Goal: Task Accomplishment & Management: Manage account settings

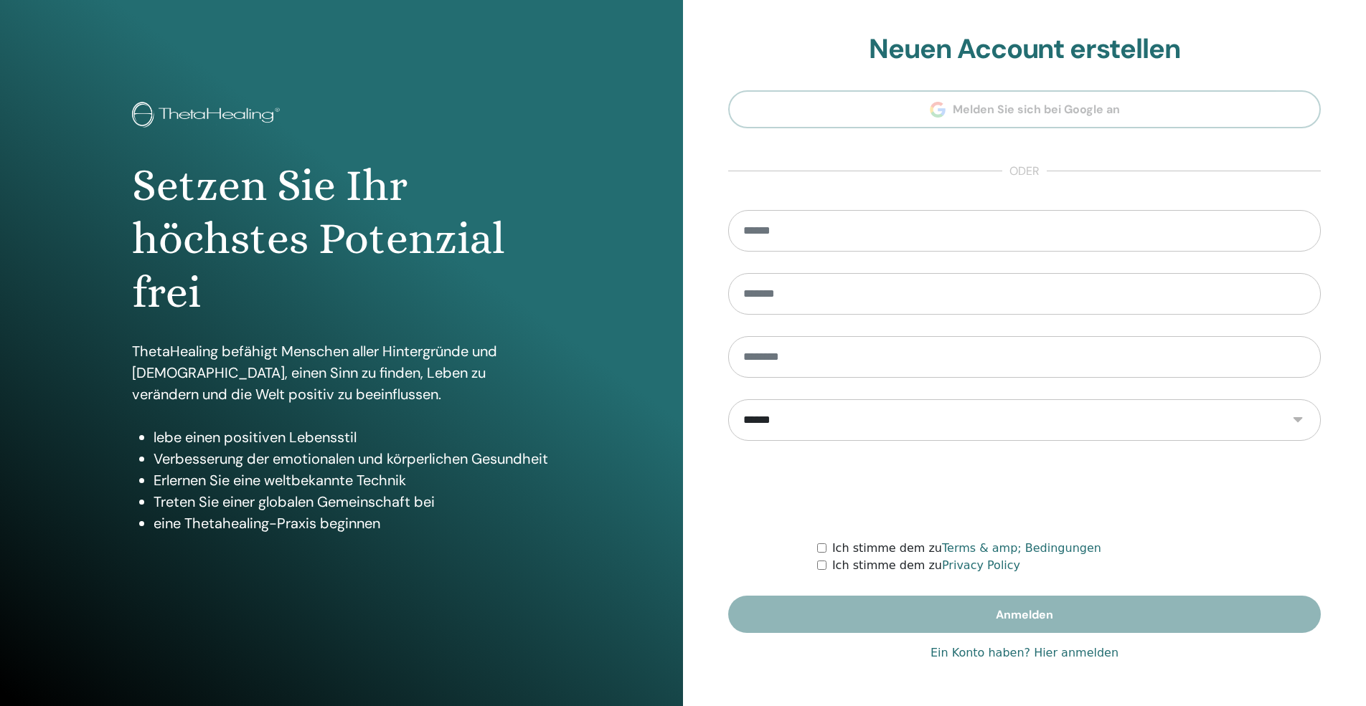
type input "**********"
click at [964, 654] on link "Ein Konto haben? Hier anmelden" at bounding box center [1024, 653] width 188 height 17
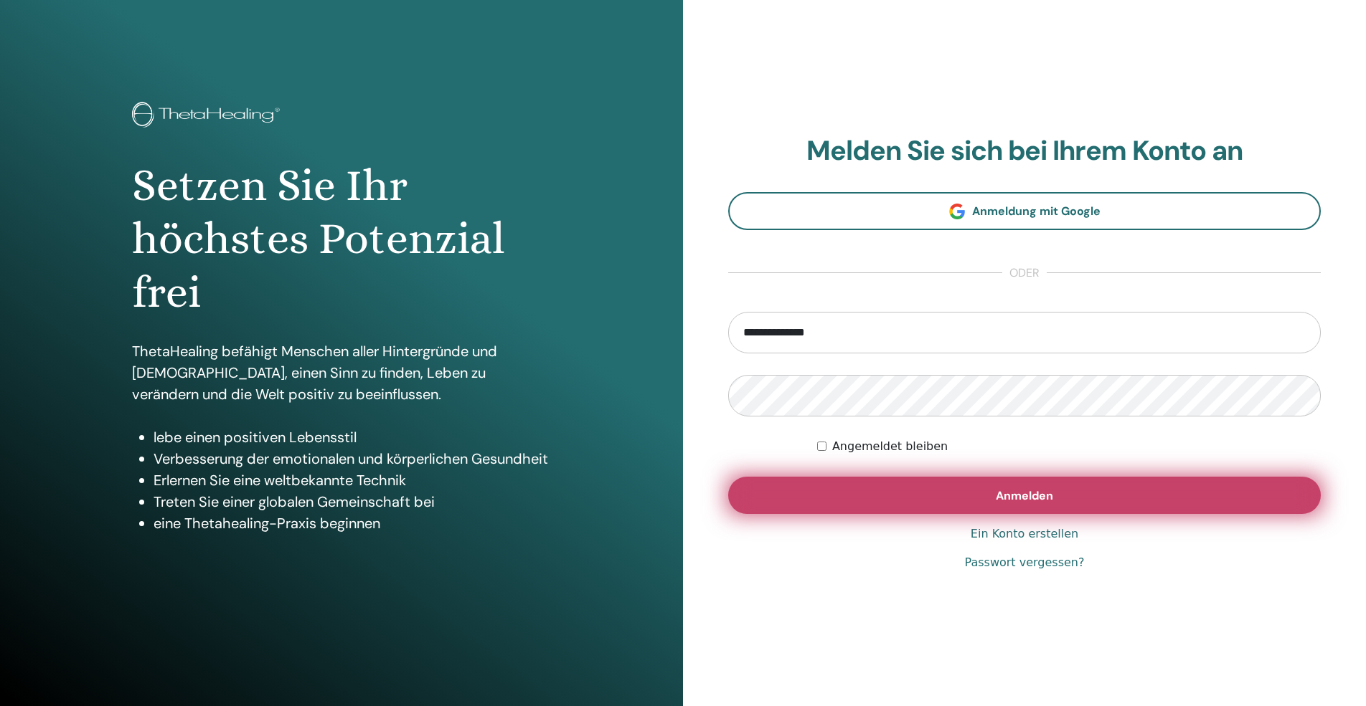
click at [937, 494] on button "Anmelden" at bounding box center [1024, 495] width 592 height 37
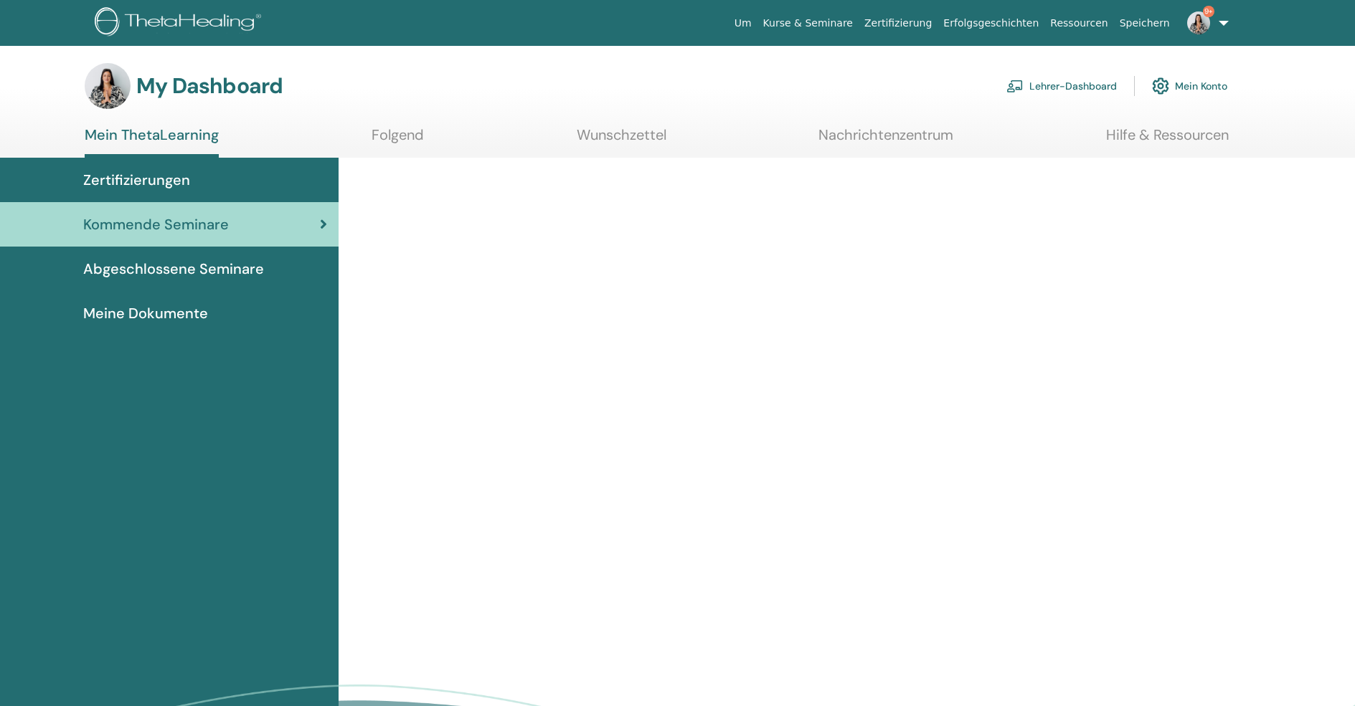
click at [1073, 87] on link "Lehrer-Dashboard" at bounding box center [1061, 86] width 110 height 32
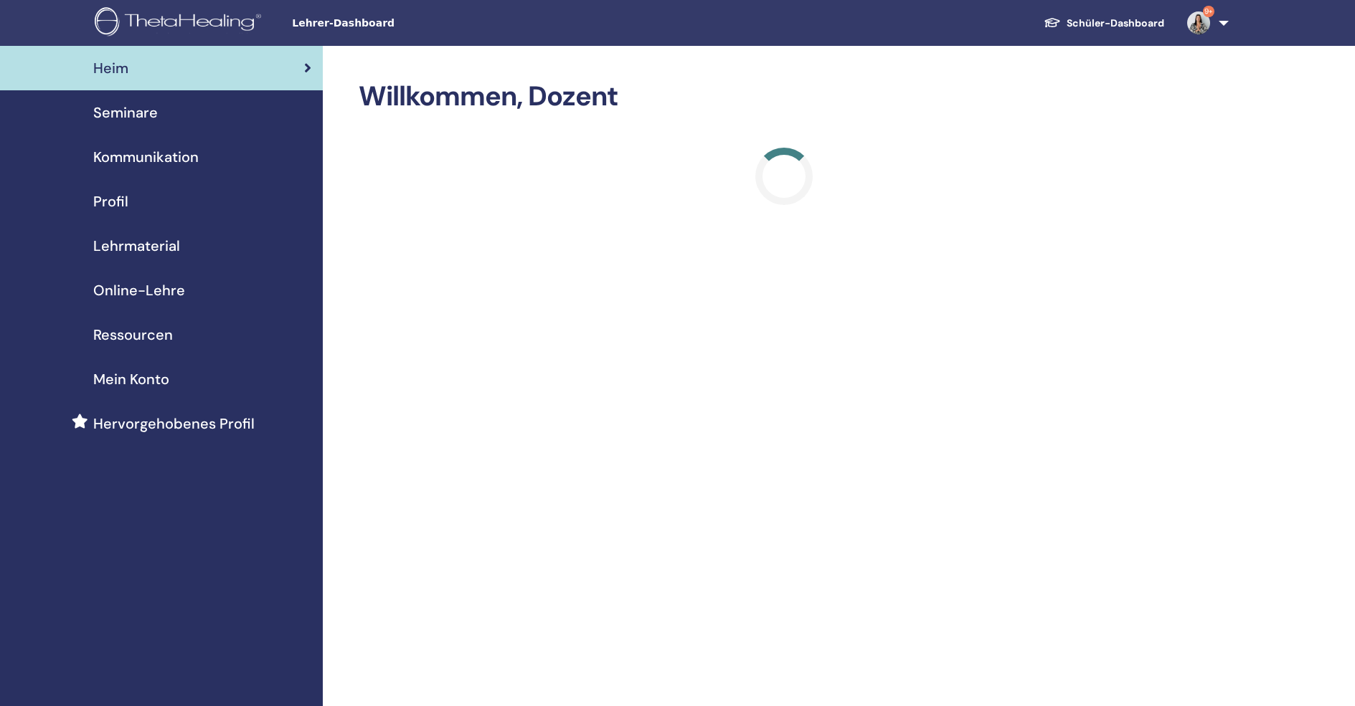
click at [131, 112] on span "Seminare" at bounding box center [125, 113] width 65 height 22
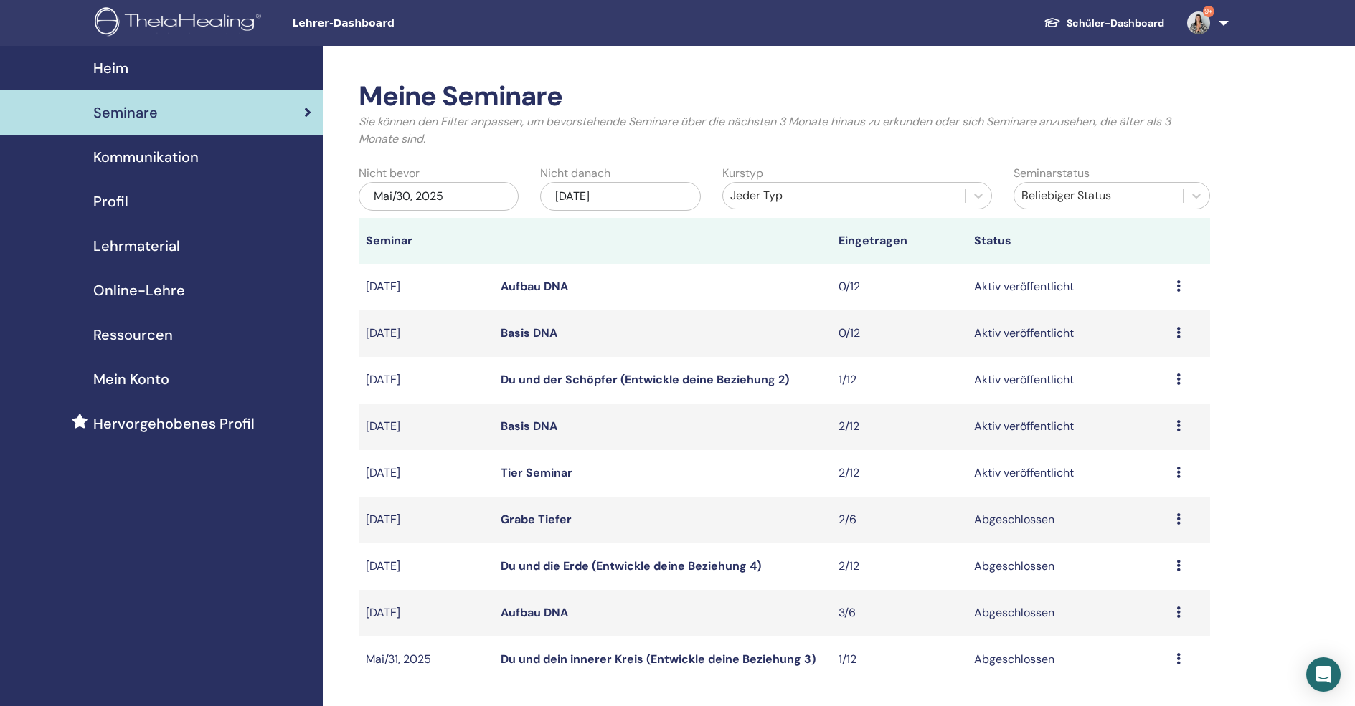
click at [519, 476] on link "Tier Seminar" at bounding box center [537, 472] width 72 height 15
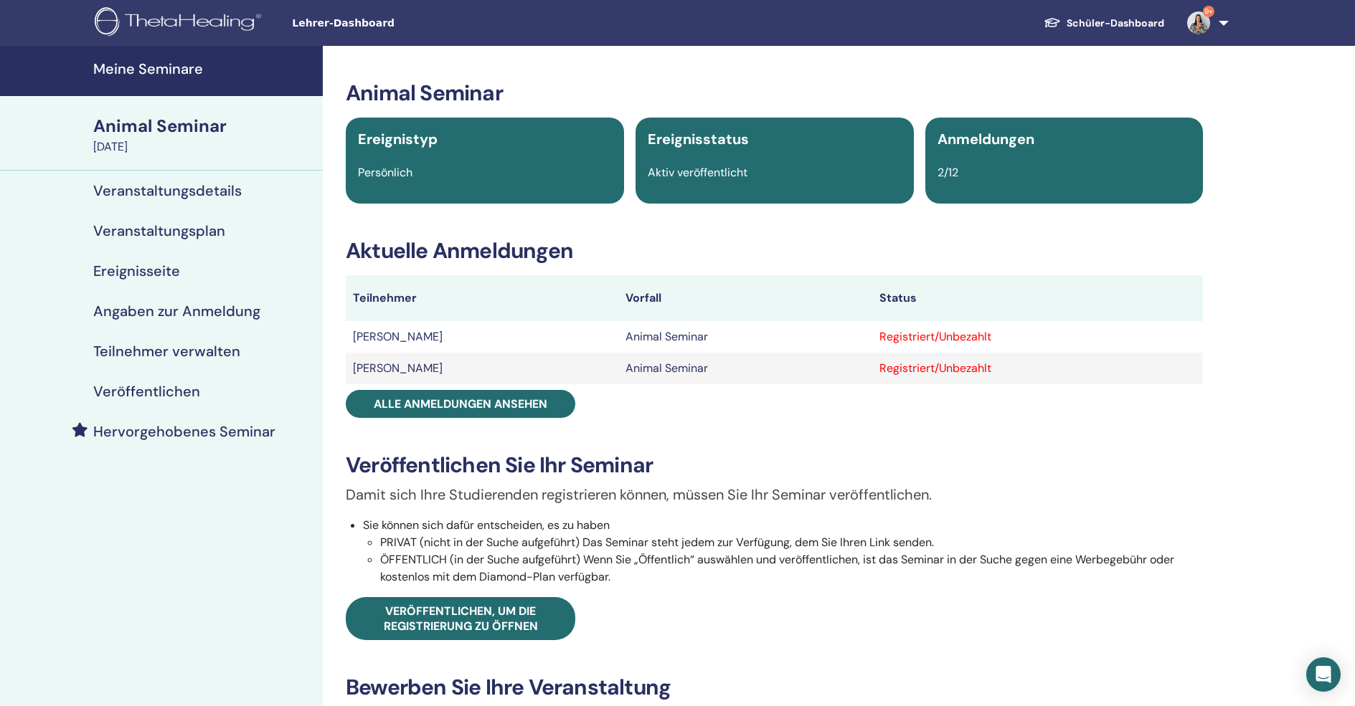
click at [1224, 23] on link "9+" at bounding box center [1204, 23] width 59 height 46
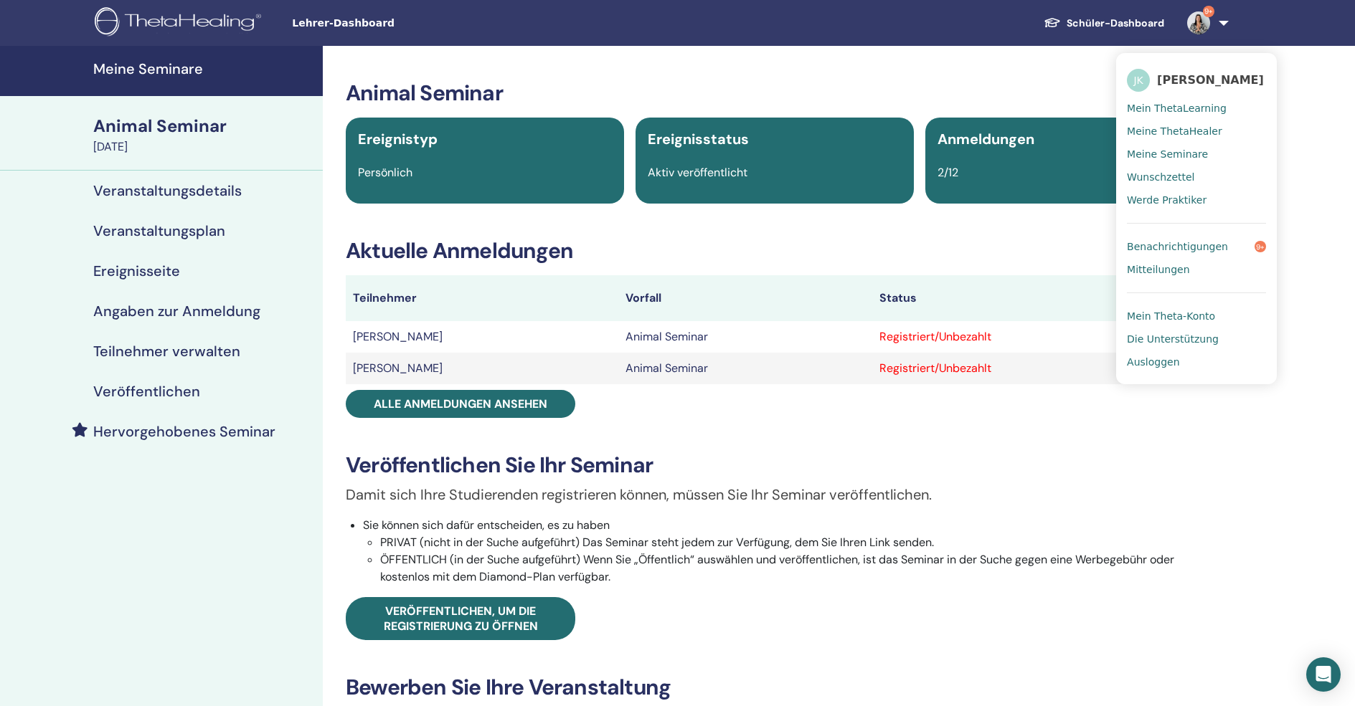
click at [1157, 369] on link "Ausloggen" at bounding box center [1196, 362] width 139 height 23
